Goal: Transaction & Acquisition: Purchase product/service

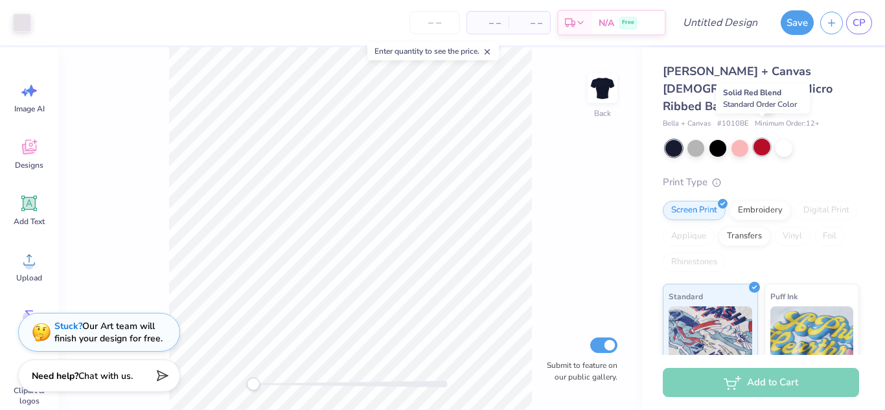
click at [758, 139] on div at bounding box center [761, 147] width 17 height 17
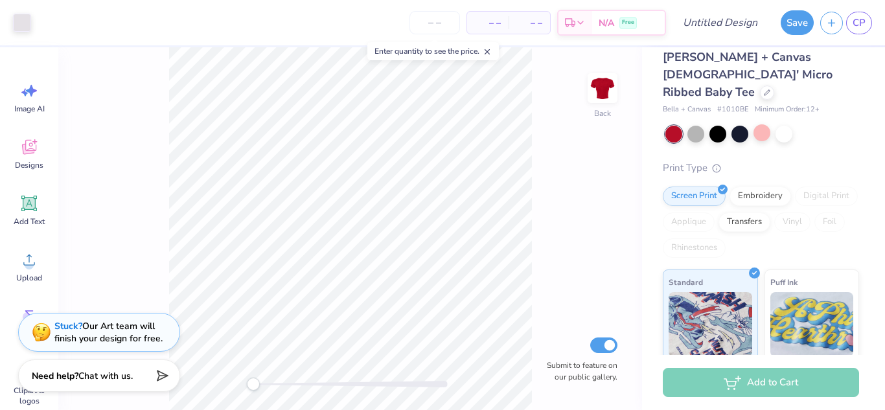
scroll to position [3, 0]
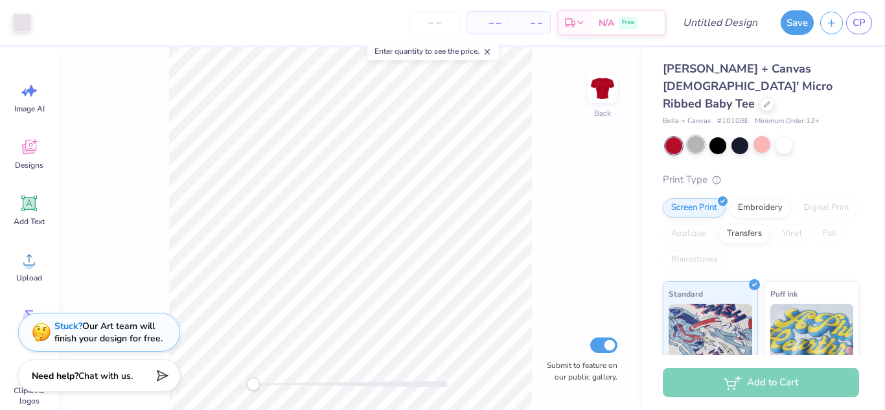
click at [692, 136] on div at bounding box center [695, 144] width 17 height 17
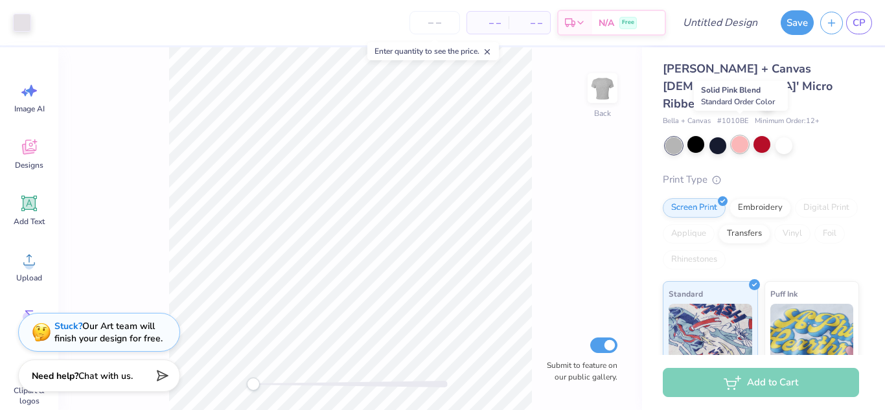
click at [738, 136] on div at bounding box center [739, 144] width 17 height 17
click at [761, 136] on div at bounding box center [761, 144] width 17 height 17
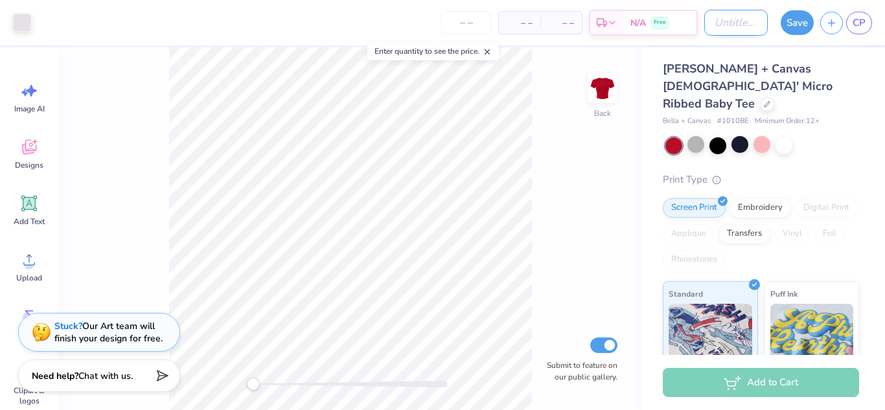
click at [722, 30] on input "Design Title" at bounding box center [735, 23] width 63 height 26
type input "baby tee"
click at [790, 29] on button "Save" at bounding box center [797, 20] width 33 height 25
click at [792, 21] on div "Save" at bounding box center [797, 22] width 33 height 25
click at [470, 20] on input "number" at bounding box center [466, 22] width 51 height 23
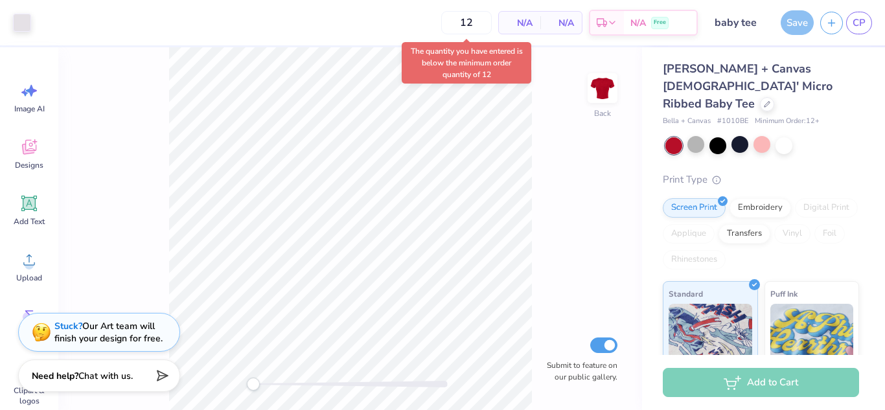
click at [532, 37] on div "12 N/A Per Item N/A Total Est. Delivery N/A Free" at bounding box center [368, 22] width 660 height 45
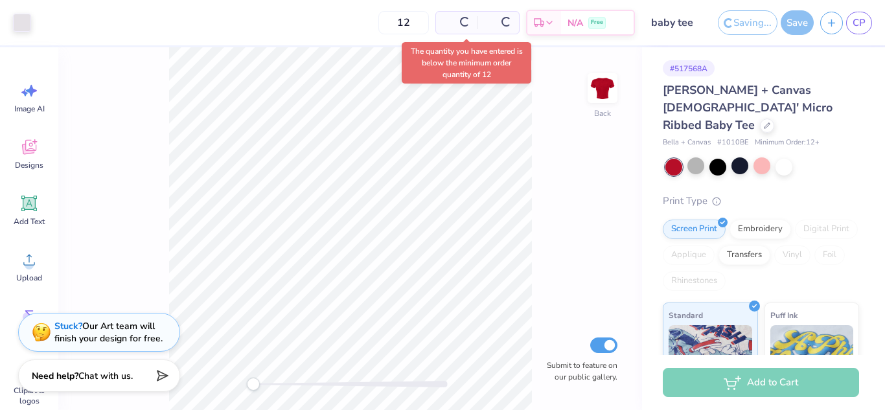
scroll to position [24, 0]
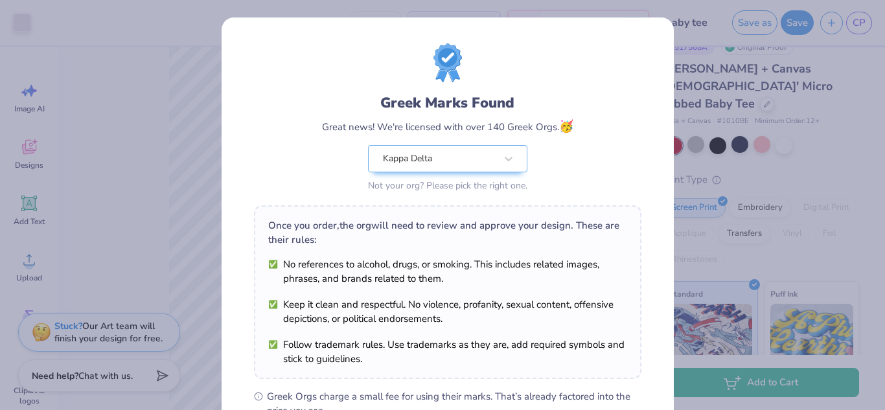
click at [222, 18] on div "Greek Marks Found Great news! We're licensed with over 140 Greek Orgs. 🥳 Kappa …" at bounding box center [448, 295] width 452 height 557
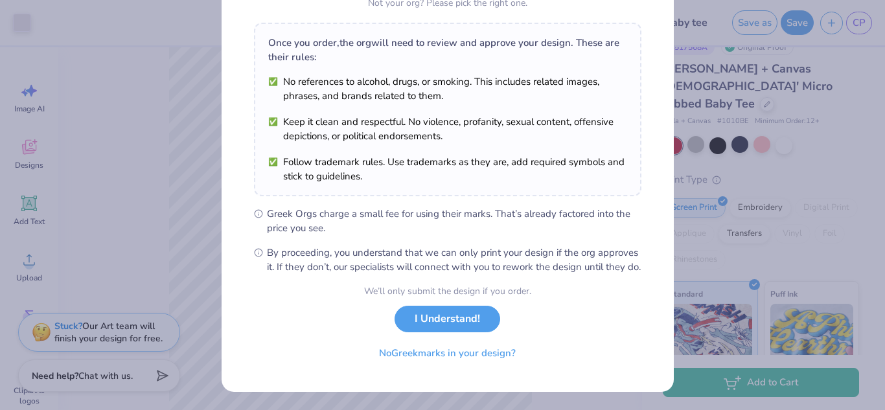
scroll to position [197, 0]
click at [463, 321] on button "I Understand!" at bounding box center [448, 316] width 106 height 27
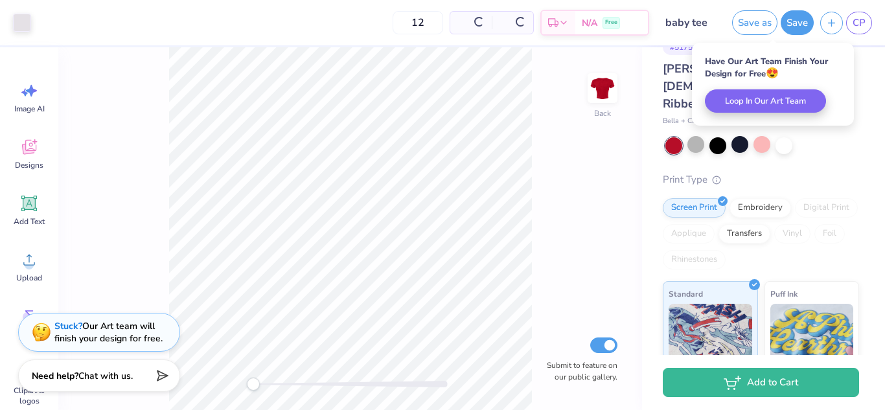
scroll to position [6, 0]
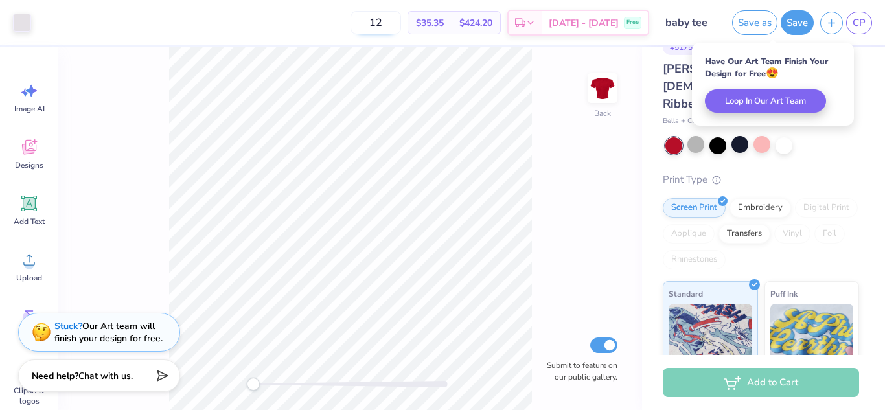
click at [401, 23] on input "12" at bounding box center [375, 22] width 51 height 23
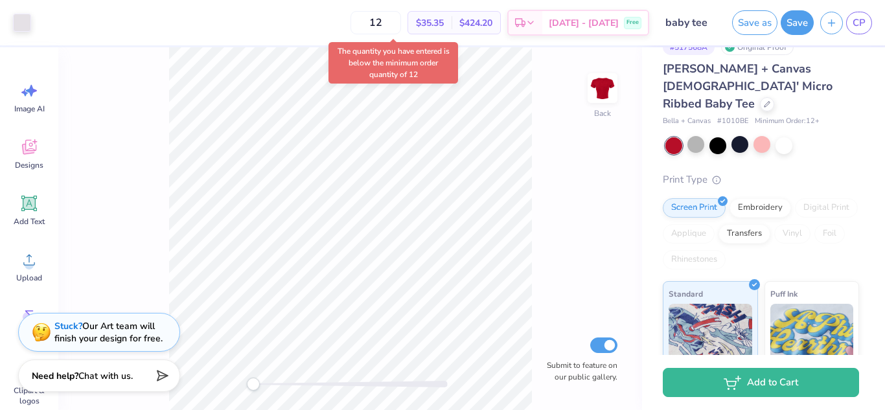
click at [348, 21] on div "12 $35.35 Per Item $424.20 Total Est. Delivery [DATE] - [DATE] Free" at bounding box center [344, 22] width 612 height 45
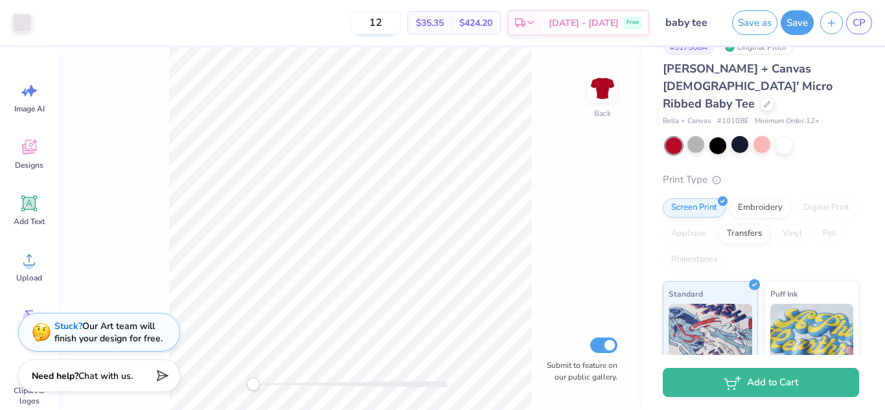
click at [401, 19] on input "12" at bounding box center [375, 22] width 51 height 23
type input "1"
type input "12"
